Goal: Transaction & Acquisition: Purchase product/service

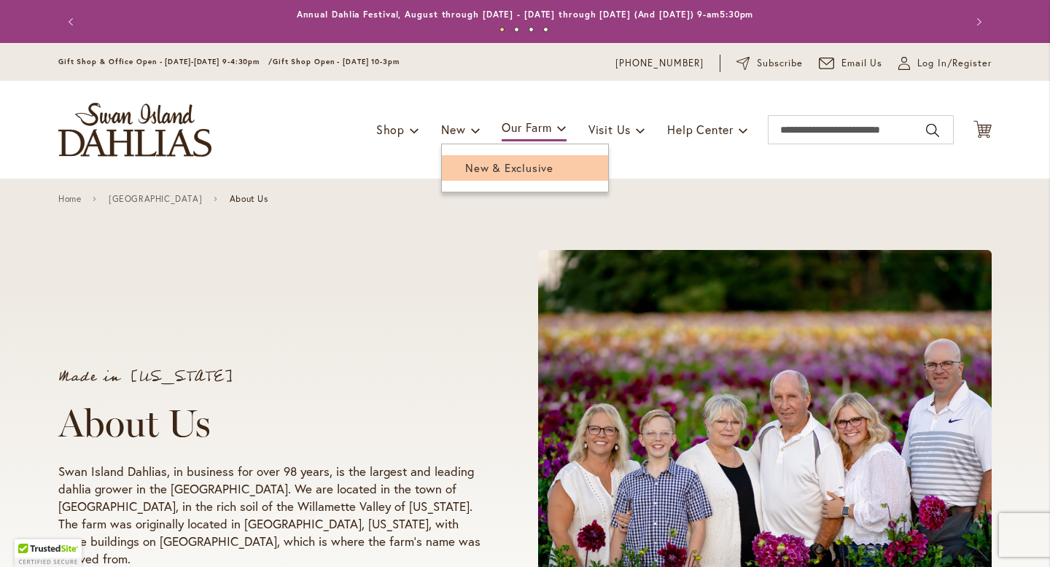
click at [471, 171] on span "New & Exclusive" at bounding box center [509, 167] width 88 height 15
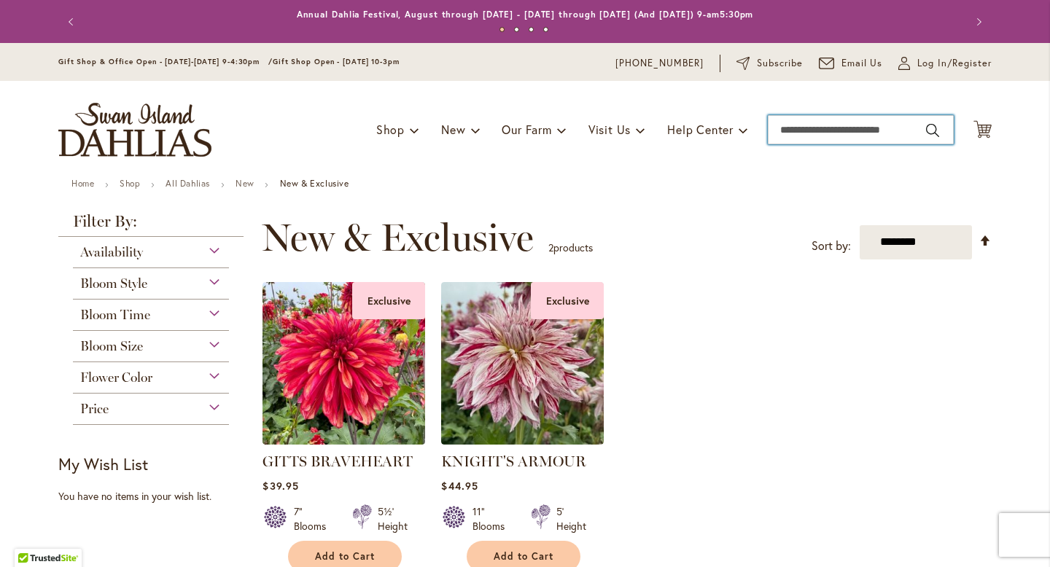
click at [850, 134] on input "Search" at bounding box center [861, 129] width 186 height 29
type input "****"
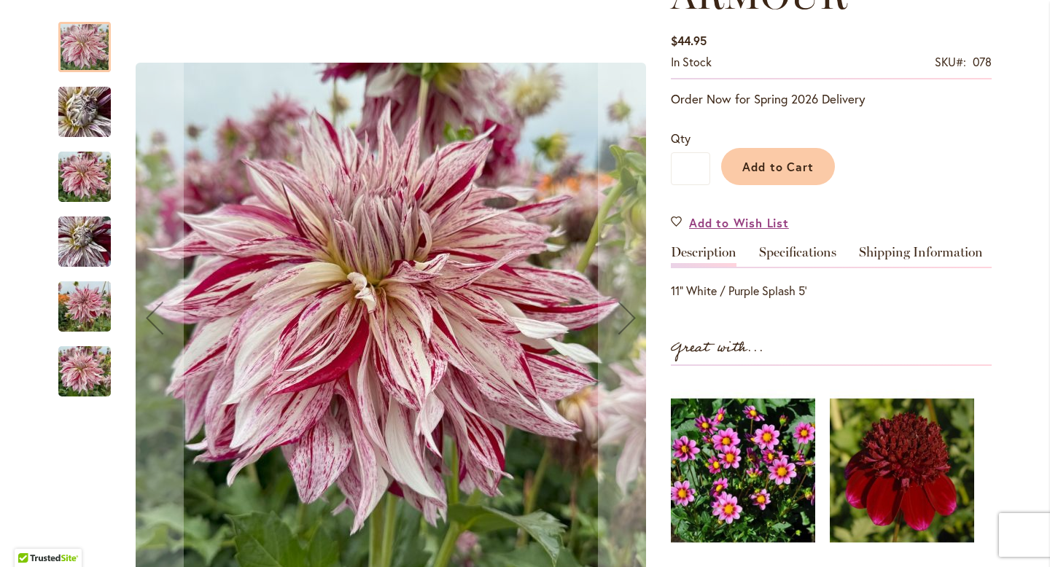
scroll to position [288, 0]
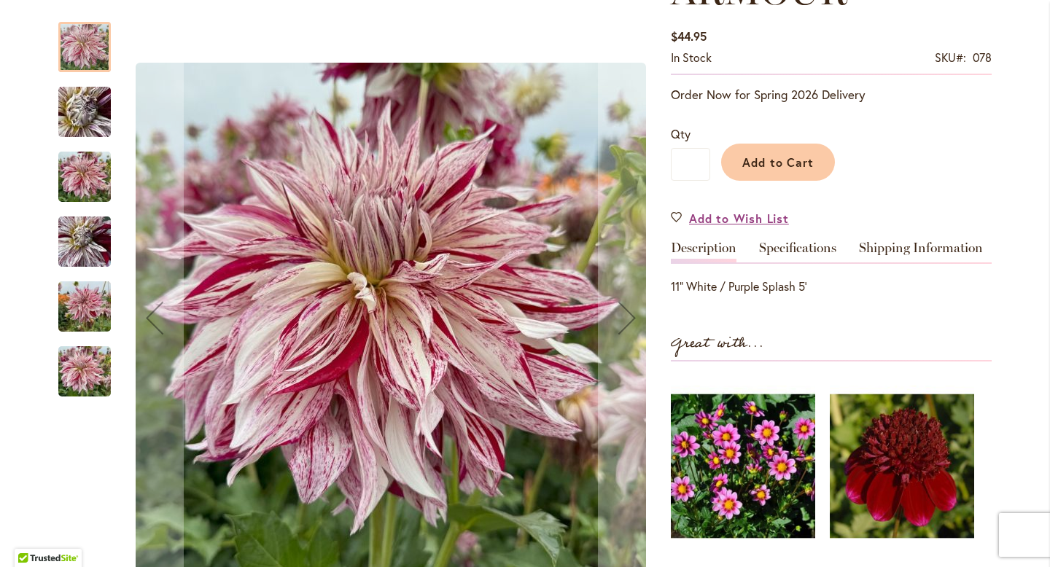
click at [90, 109] on img "KNIGHT'S ARMOUR" at bounding box center [84, 112] width 105 height 79
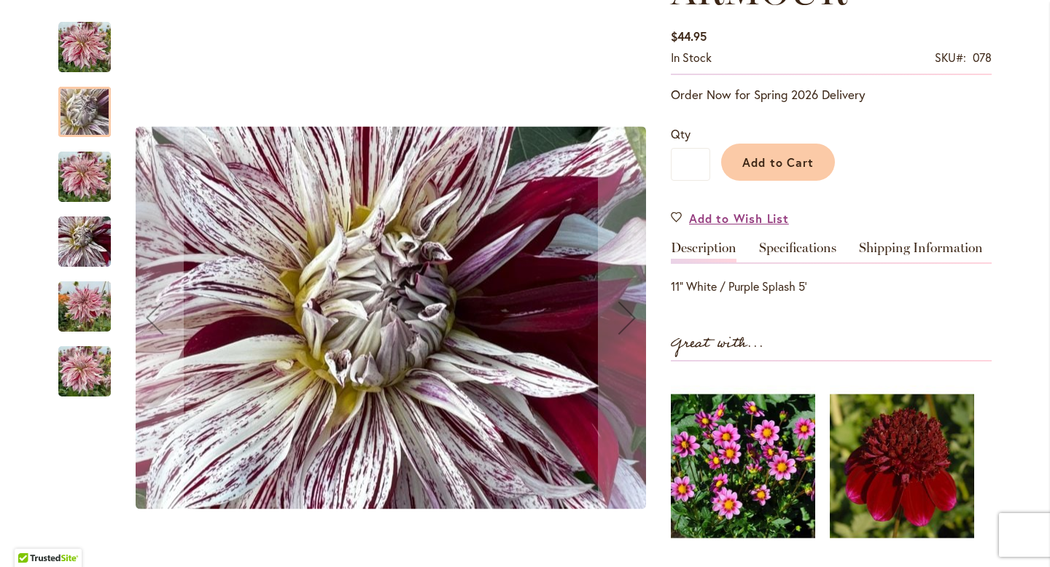
click at [87, 173] on img "KNIGHT'S ARMOUR" at bounding box center [84, 177] width 52 height 70
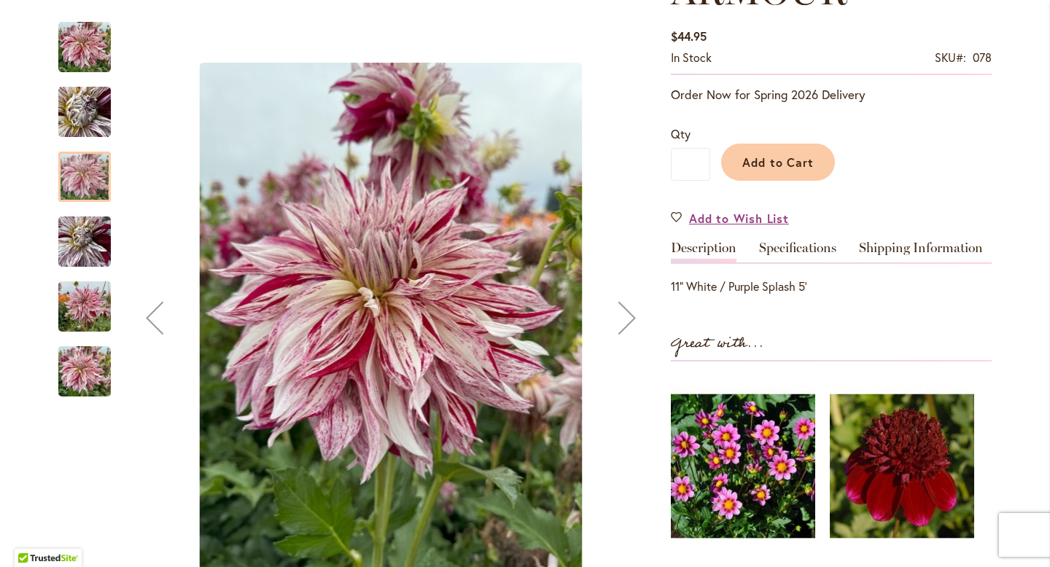
click at [85, 254] on img "KNIGHT'S ARMOUR" at bounding box center [84, 242] width 52 height 70
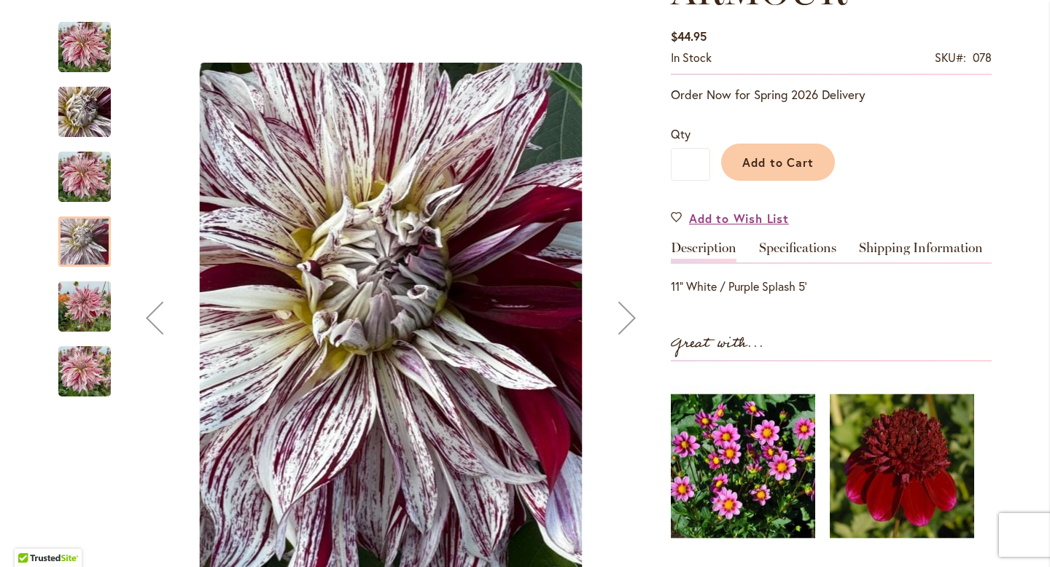
click at [91, 310] on img "KNIGHT'S ARMOUR" at bounding box center [84, 307] width 52 height 70
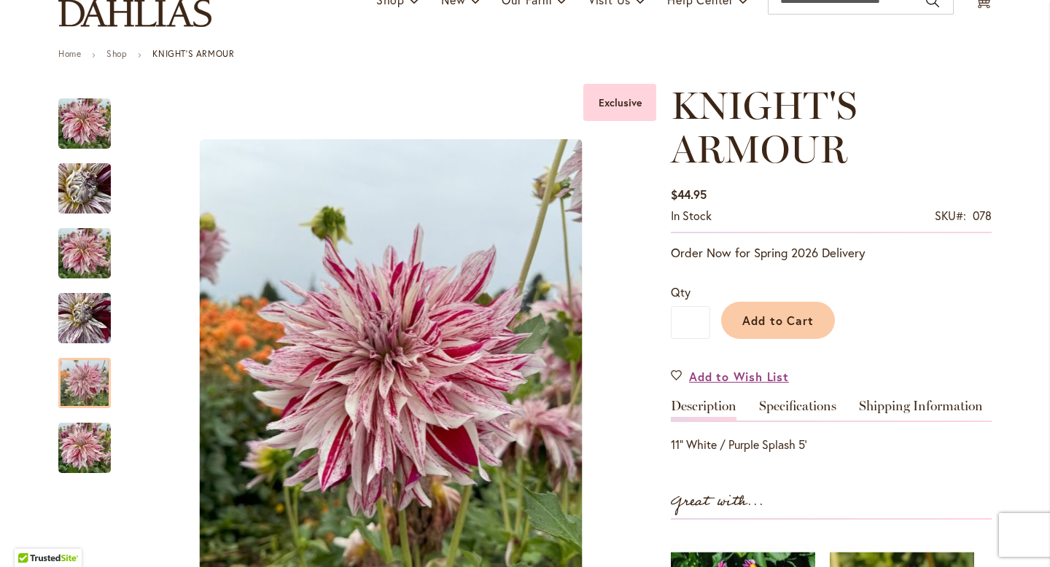
scroll to position [136, 0]
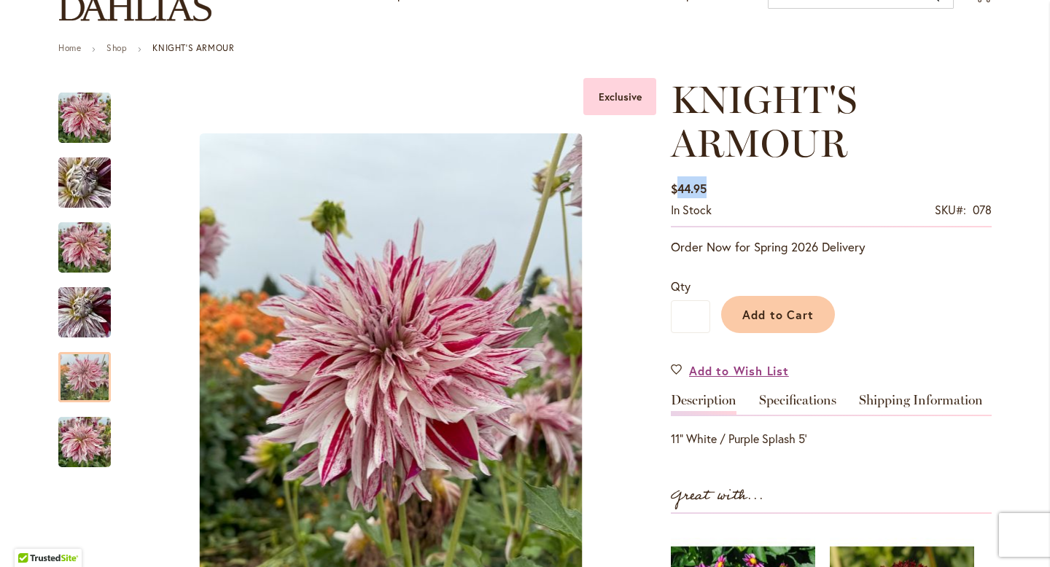
drag, startPoint x: 677, startPoint y: 188, endPoint x: 717, endPoint y: 190, distance: 39.4
click at [717, 190] on div "$44.95 In stock SKU 078 Be the first to review this product" at bounding box center [831, 201] width 321 height 51
click at [738, 194] on div "$44.95 In stock SKU 078 Be the first to review this product" at bounding box center [831, 201] width 321 height 51
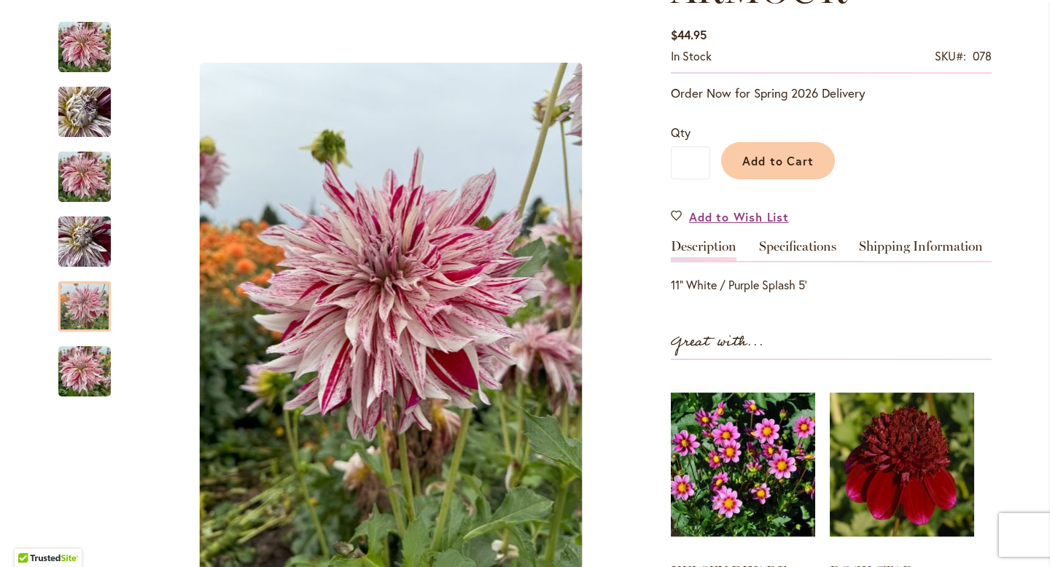
scroll to position [292, 0]
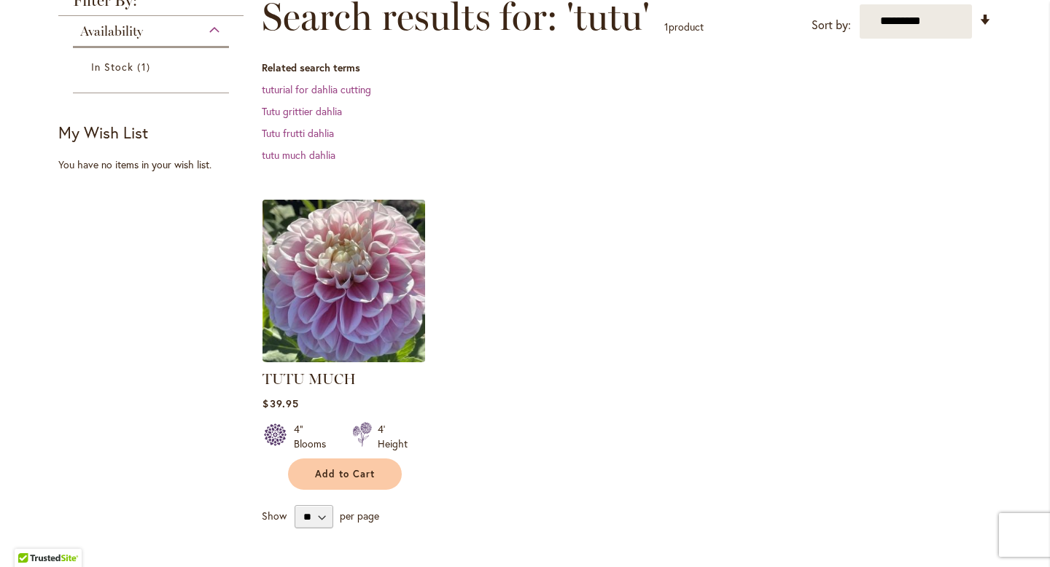
scroll to position [227, 0]
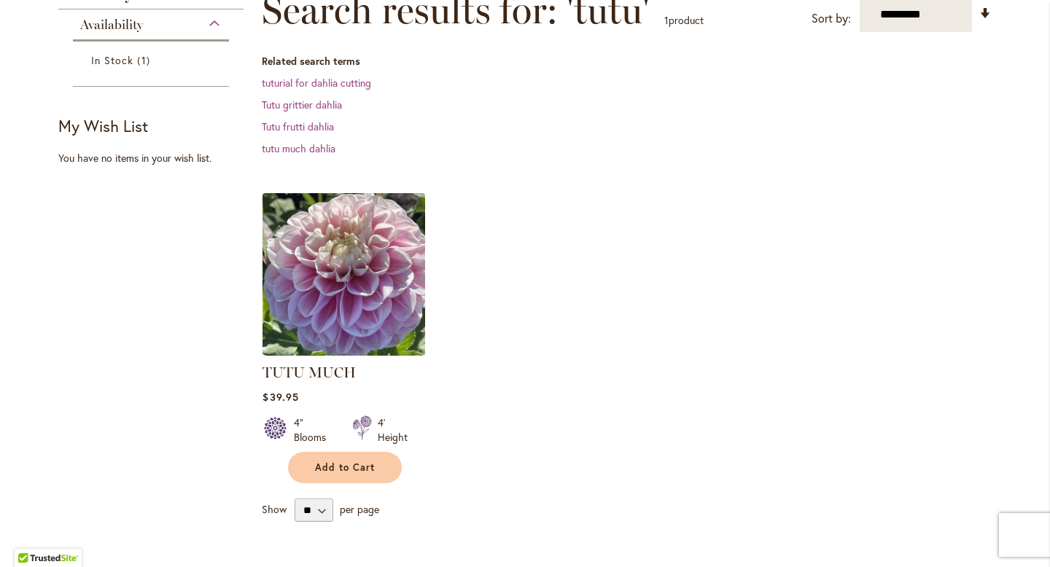
click at [360, 276] on img at bounding box center [344, 274] width 171 height 171
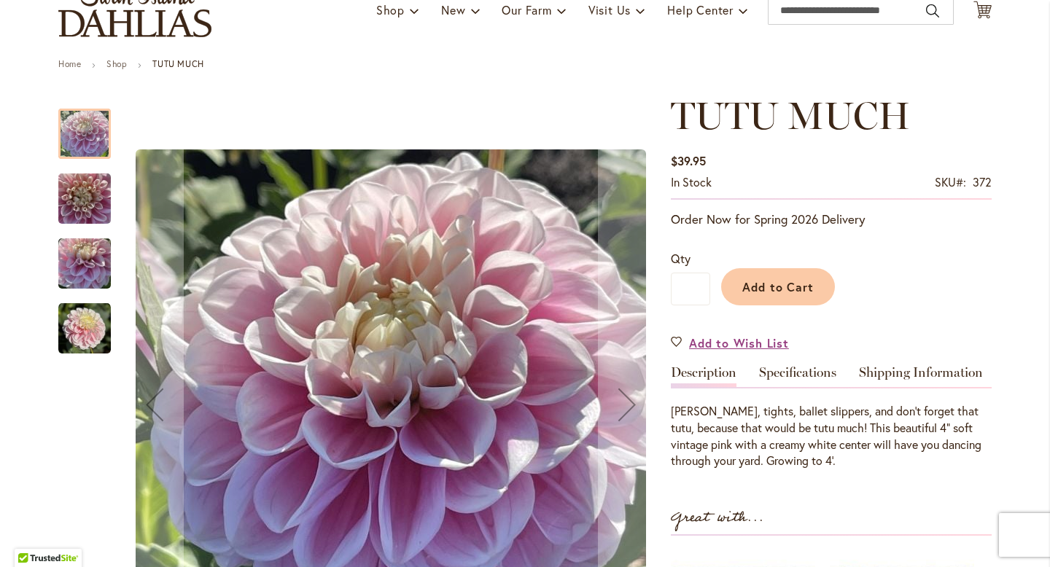
scroll to position [184, 0]
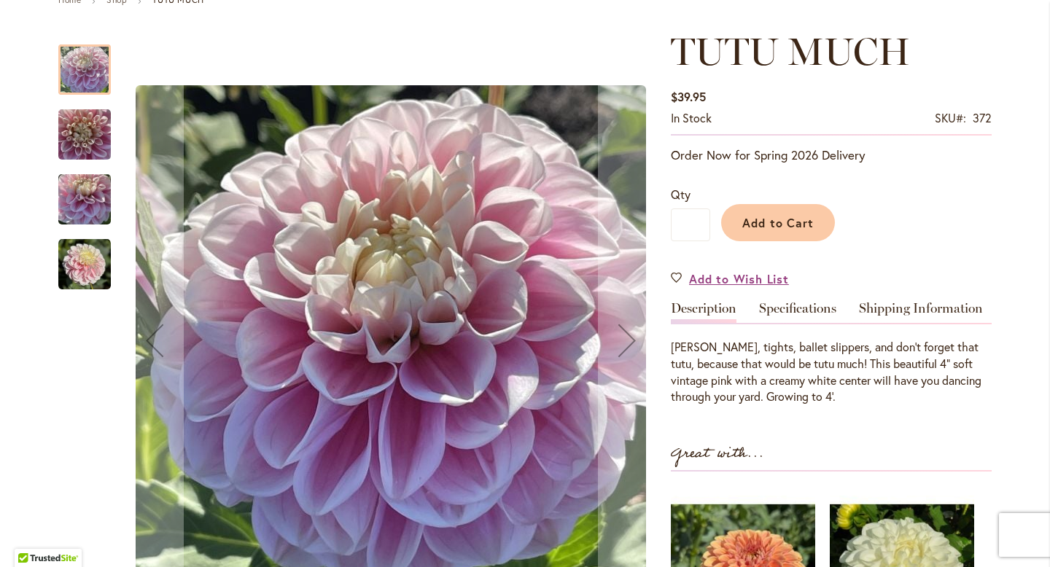
click at [96, 128] on img "TUTU MUCH" at bounding box center [84, 135] width 52 height 70
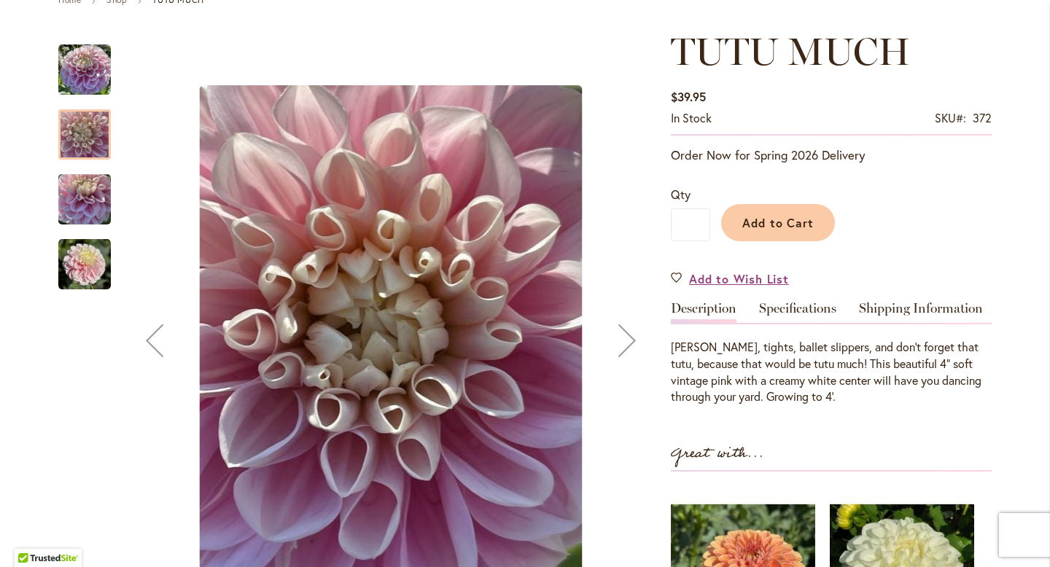
click at [87, 197] on img "TUTU MUCH" at bounding box center [84, 200] width 52 height 70
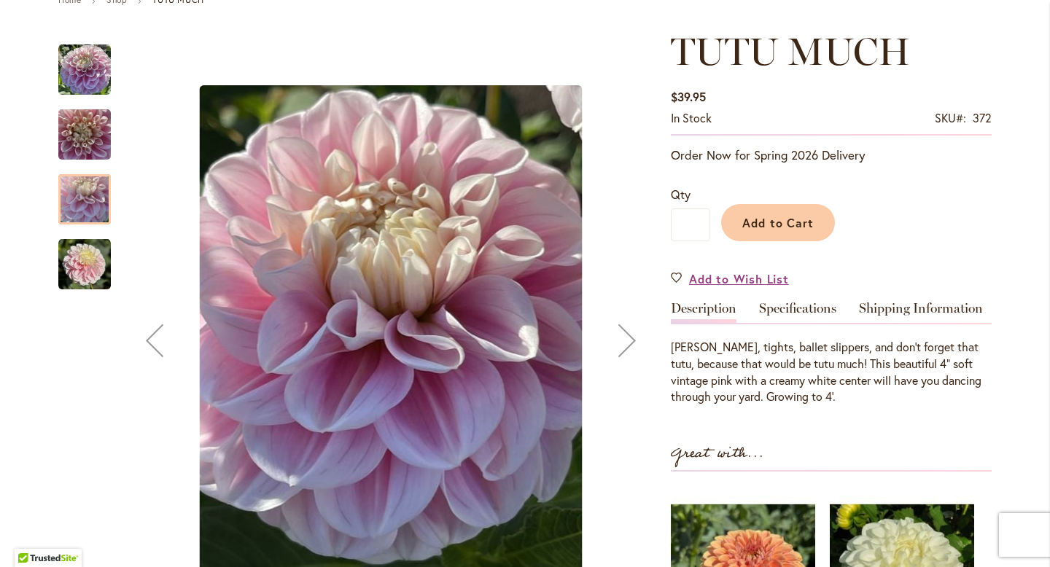
click at [90, 249] on img "TUTU MUCH" at bounding box center [84, 264] width 52 height 52
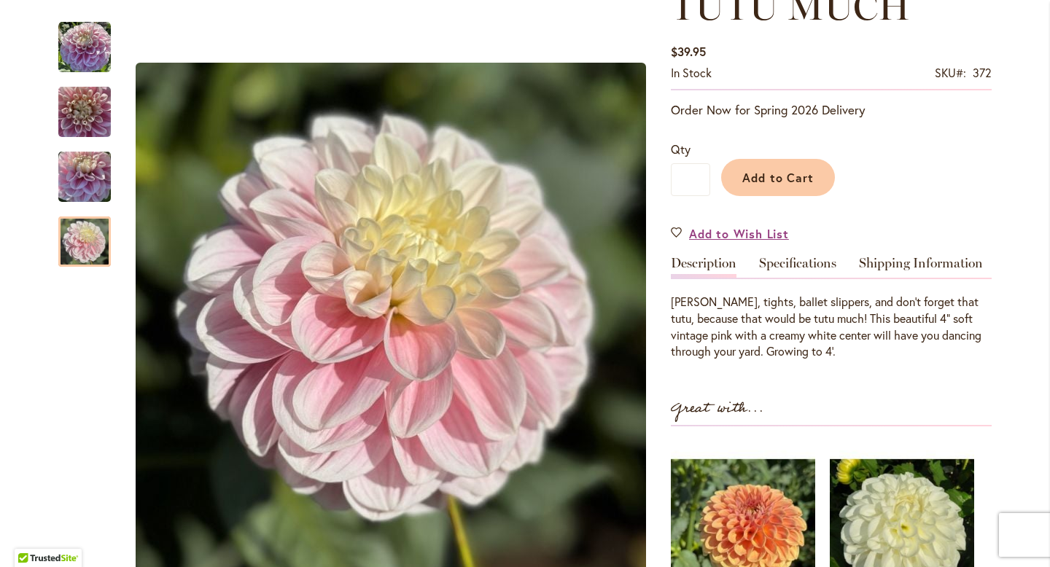
scroll to position [231, 0]
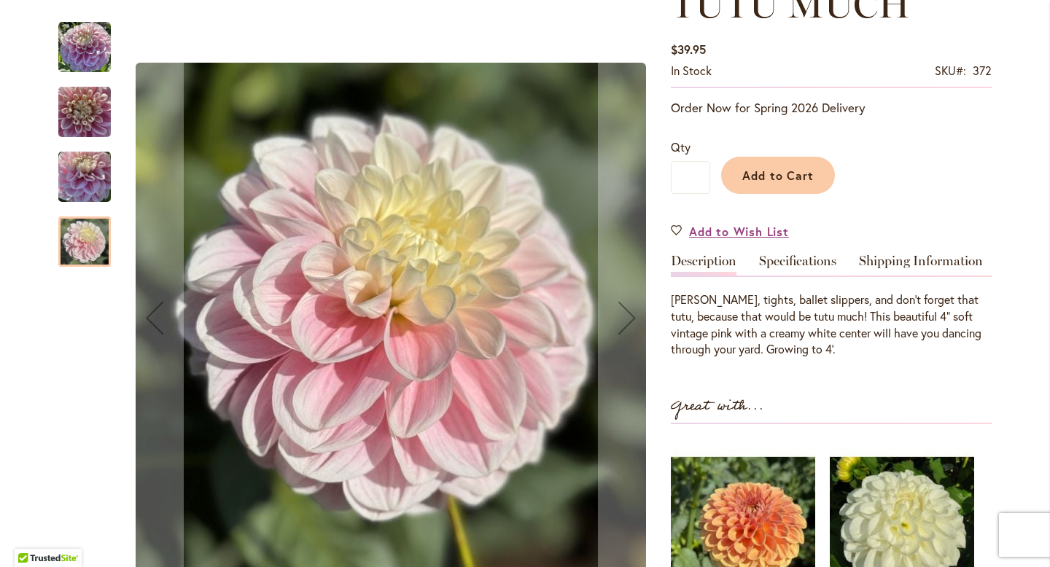
click at [79, 55] on img "Tutu Much" at bounding box center [84, 47] width 52 height 52
